Goal: Task Accomplishment & Management: Manage account settings

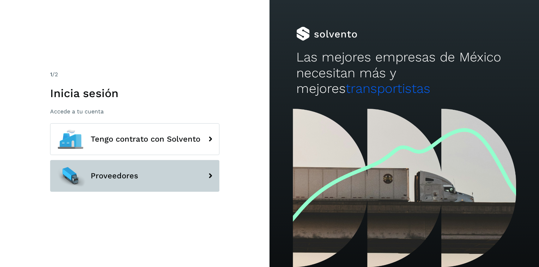
click at [187, 176] on button "Proveedores" at bounding box center [134, 176] width 169 height 32
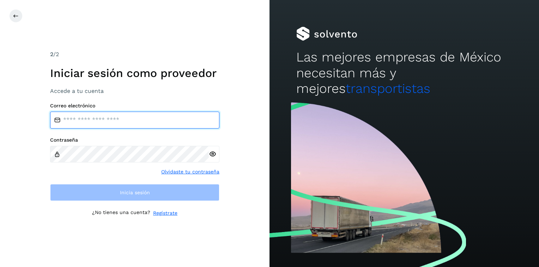
click at [163, 126] on input "email" at bounding box center [134, 120] width 169 height 17
type input "**********"
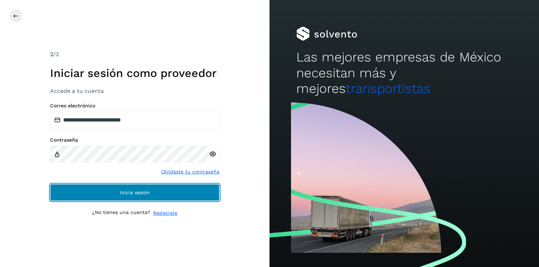
click at [162, 193] on button "Inicia sesión" at bounding box center [134, 192] width 169 height 17
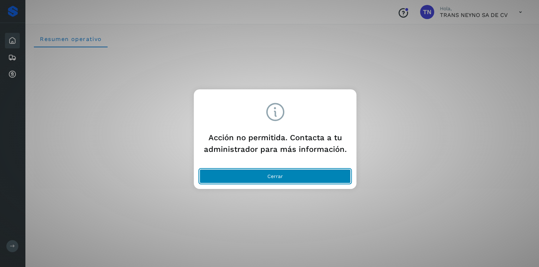
drag, startPoint x: 299, startPoint y: 174, endPoint x: 307, endPoint y: 173, distance: 7.8
click at [299, 174] on button "Cerrar" at bounding box center [275, 176] width 151 height 14
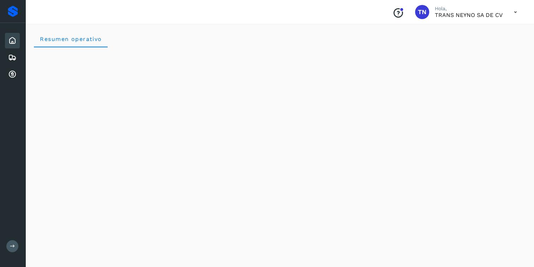
click at [516, 13] on icon at bounding box center [515, 12] width 14 height 14
click at [474, 31] on div "Cerrar sesión" at bounding box center [480, 31] width 84 height 13
